Goal: Task Accomplishment & Management: Manage account settings

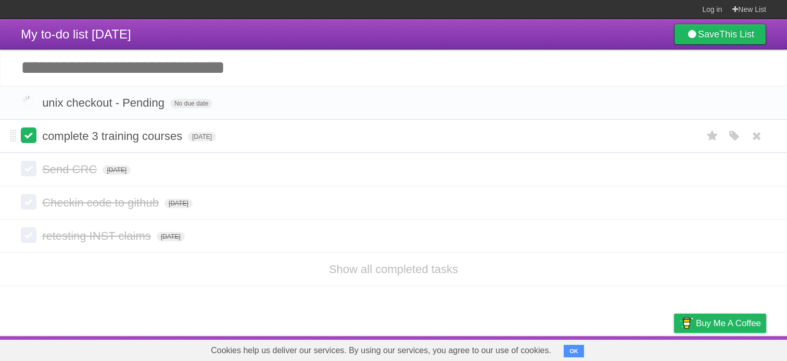
click at [25, 138] on label at bounding box center [29, 136] width 16 height 16
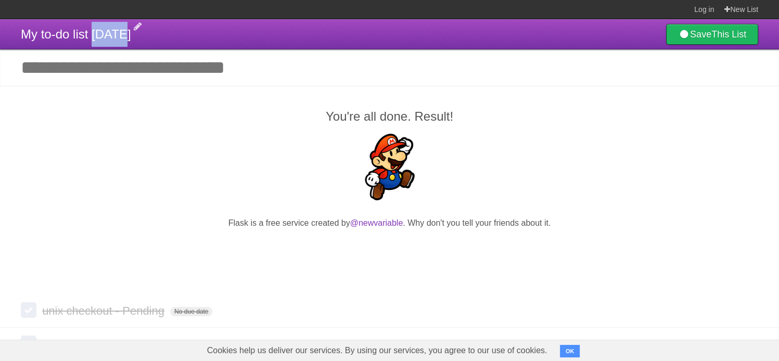
drag, startPoint x: 92, startPoint y: 32, endPoint x: 122, endPoint y: 31, distance: 30.7
click at [122, 31] on span "My to-do list [DATE]" at bounding box center [76, 34] width 110 height 14
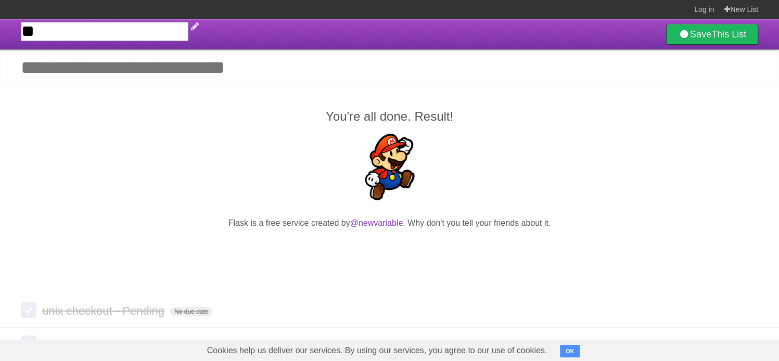
type input "*"
click at [208, 181] on p at bounding box center [390, 169] width 738 height 70
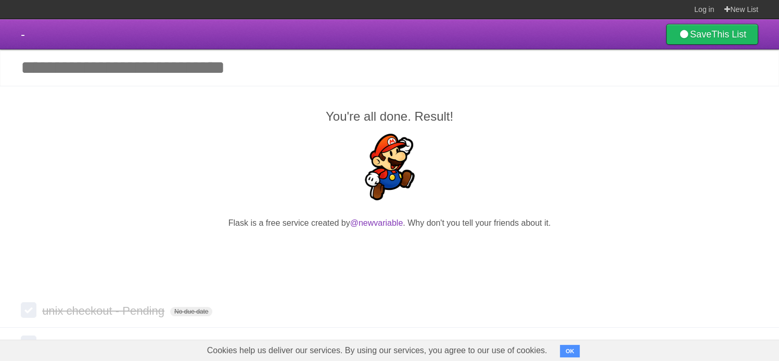
click at [63, 34] on header "- Save This List" at bounding box center [389, 34] width 779 height 30
click at [21, 34] on span "-" at bounding box center [23, 34] width 4 height 14
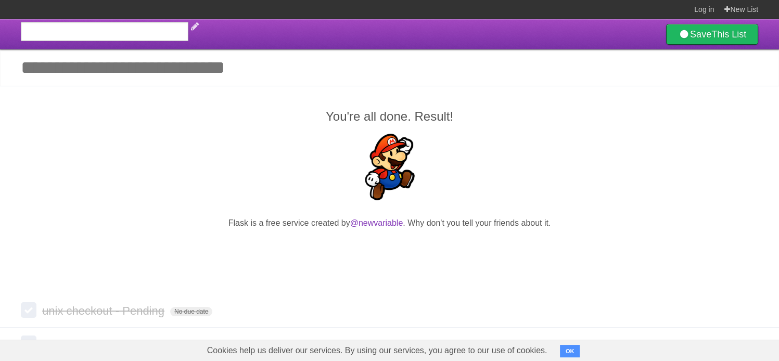
click at [31, 29] on input "text" at bounding box center [105, 31] width 168 height 19
type input "**********"
